Goal: Task Accomplishment & Management: Use online tool/utility

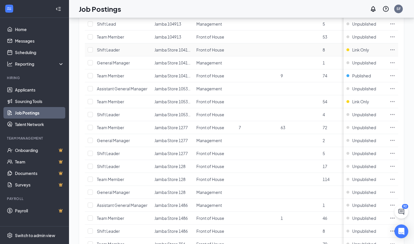
scroll to position [90, 0]
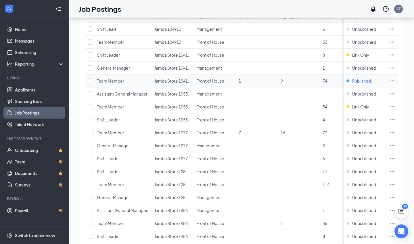
click at [354, 79] on span "Published" at bounding box center [361, 81] width 19 height 6
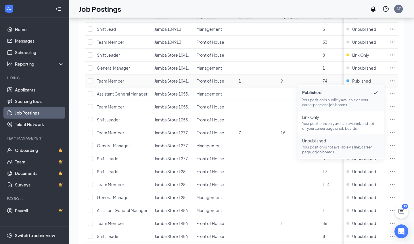
click at [324, 145] on p "Your position is not available via link, career page, or job boards." at bounding box center [340, 150] width 77 height 10
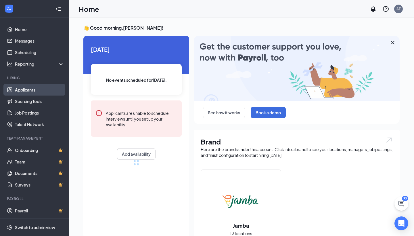
click at [34, 91] on link "Applicants" at bounding box center [39, 89] width 49 height 11
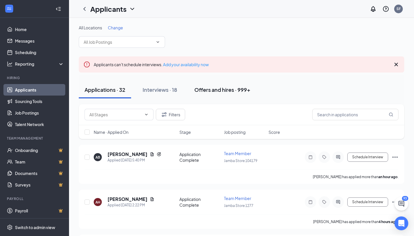
click at [221, 89] on div "Offers and hires · 999+" at bounding box center [222, 89] width 56 height 7
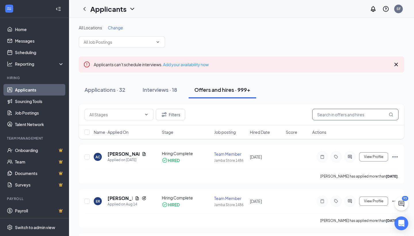
click at [336, 116] on input "text" at bounding box center [355, 114] width 86 height 11
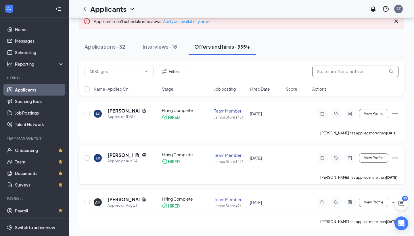
scroll to position [45, 0]
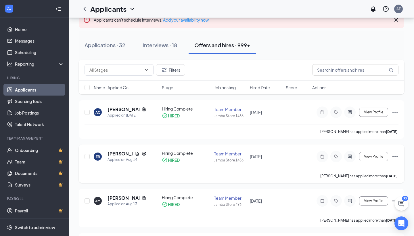
click at [395, 155] on icon "Ellipses" at bounding box center [394, 156] width 7 height 7
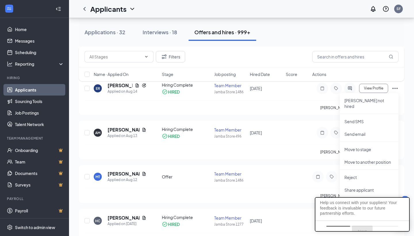
scroll to position [113, 0]
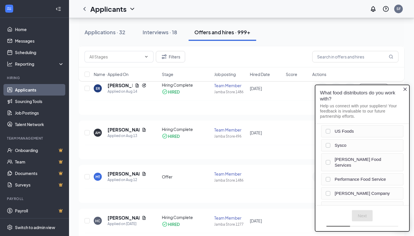
click at [405, 88] on icon "Close button" at bounding box center [405, 88] width 5 height 5
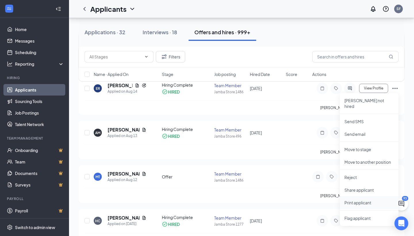
click at [355, 199] on p "Print applicant" at bounding box center [368, 202] width 49 height 6
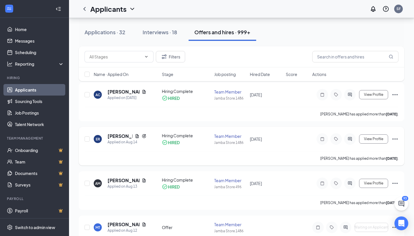
scroll to position [57, 0]
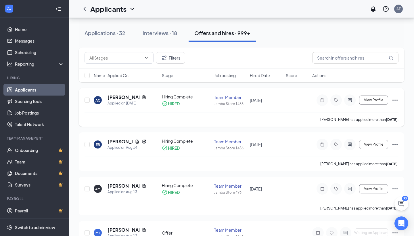
click at [395, 99] on icon "Ellipses" at bounding box center [394, 100] width 7 height 7
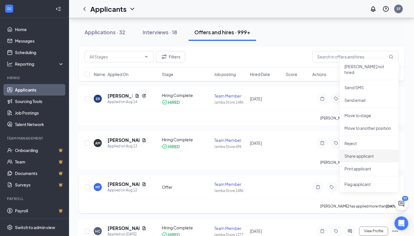
scroll to position [103, 0]
click at [362, 165] on p "Print applicant" at bounding box center [368, 168] width 49 height 6
